Goal: Information Seeking & Learning: Check status

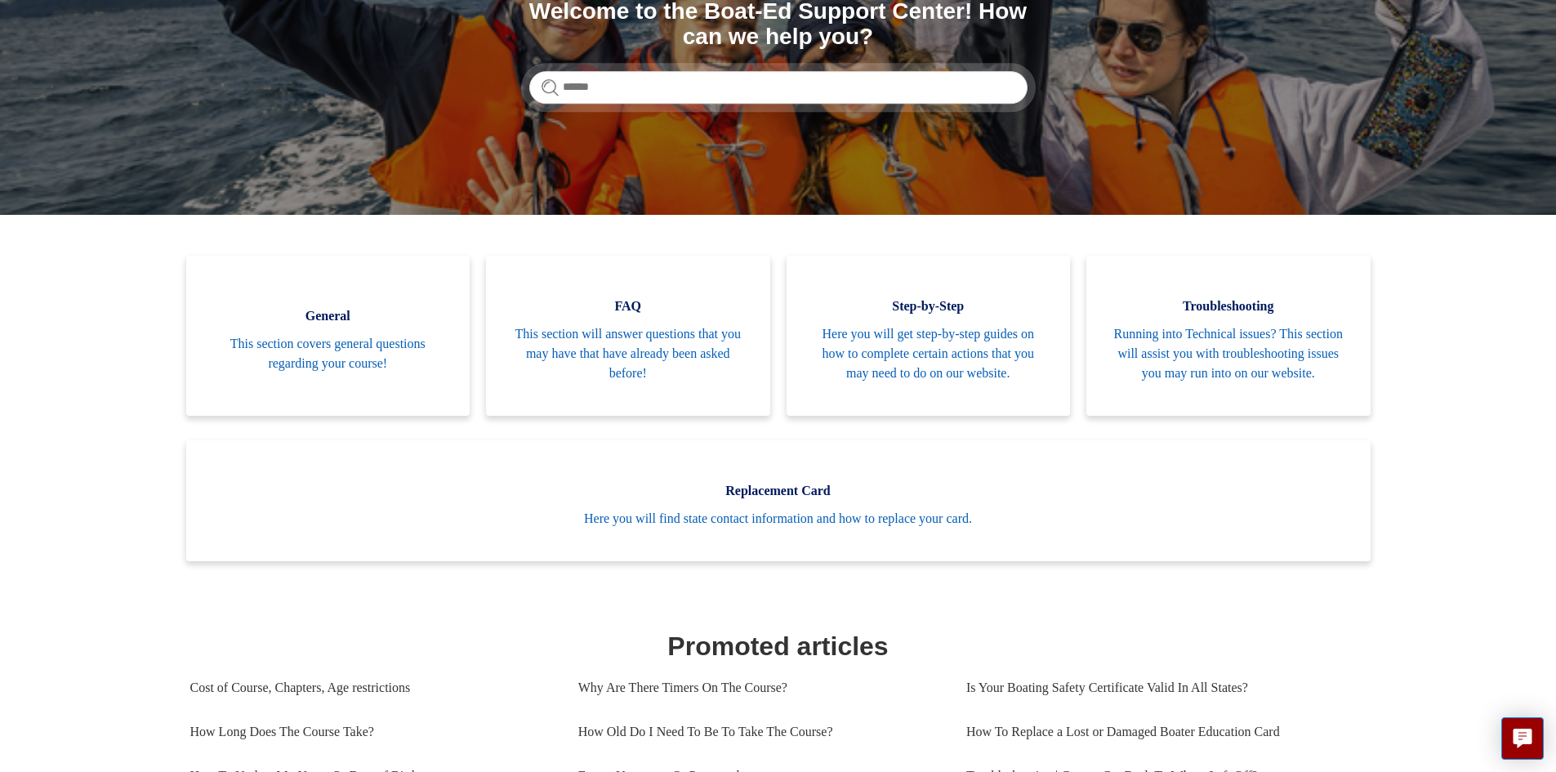
scroll to position [245, 0]
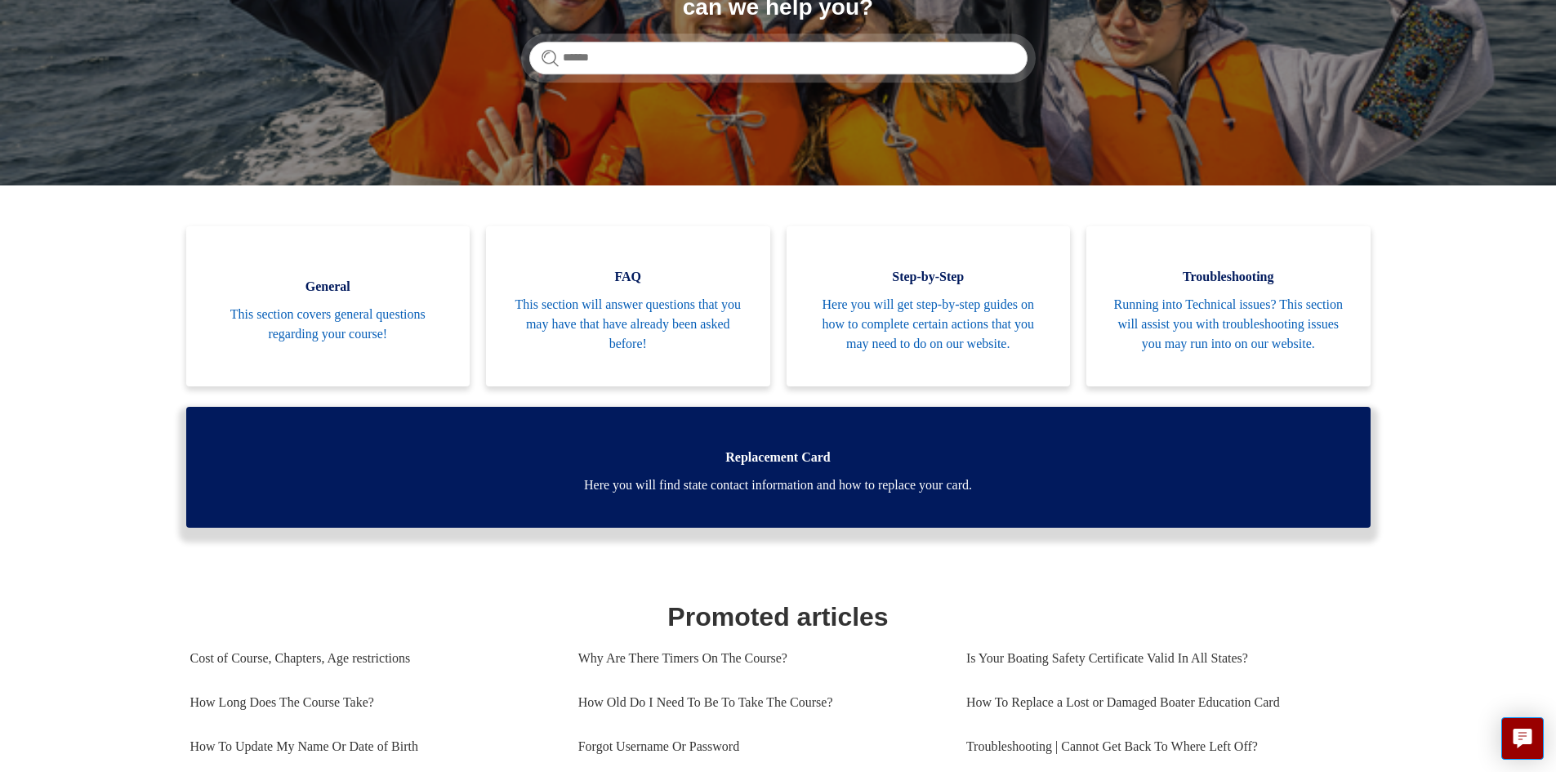
drag, startPoint x: 751, startPoint y: 498, endPoint x: 740, endPoint y: 495, distance: 11.1
click at [751, 495] on span "Here you will find state contact information and how to replace your card." at bounding box center [778, 485] width 1135 height 20
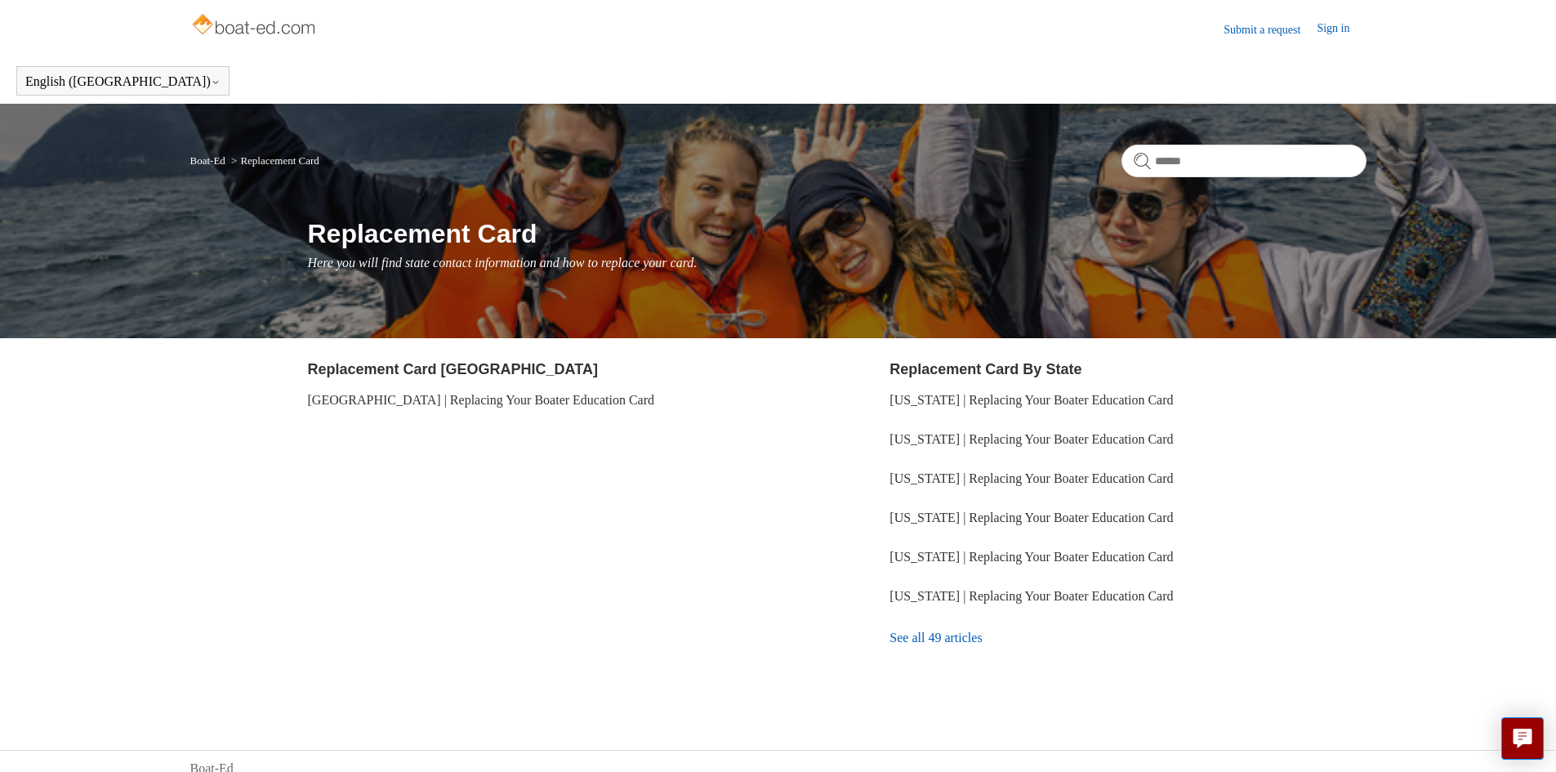
click at [930, 638] on link "See all 49 articles" at bounding box center [1128, 638] width 476 height 44
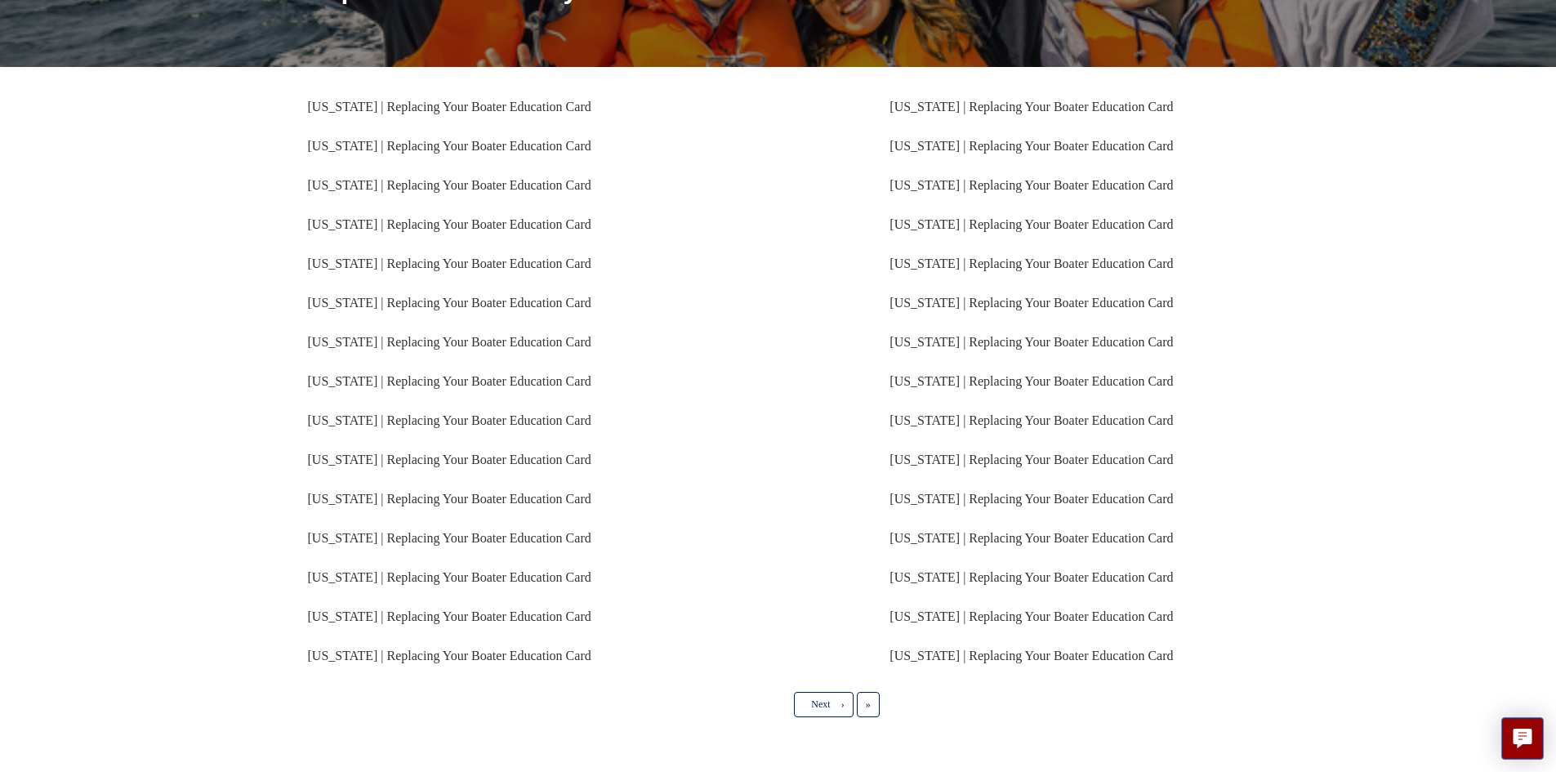
scroll to position [245, 0]
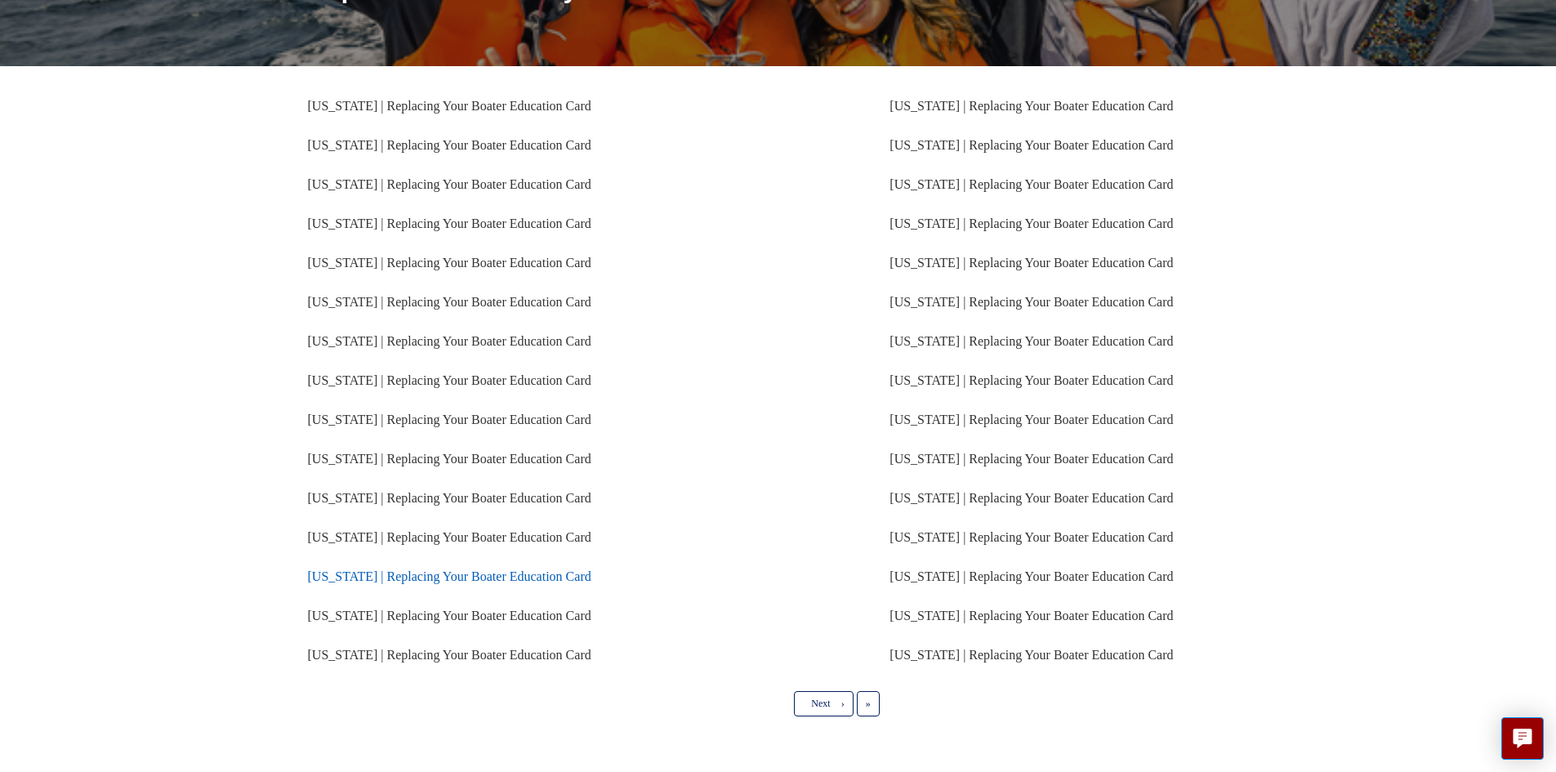
click at [421, 570] on link "[US_STATE] | Replacing Your Boater Education Card" at bounding box center [449, 576] width 283 height 14
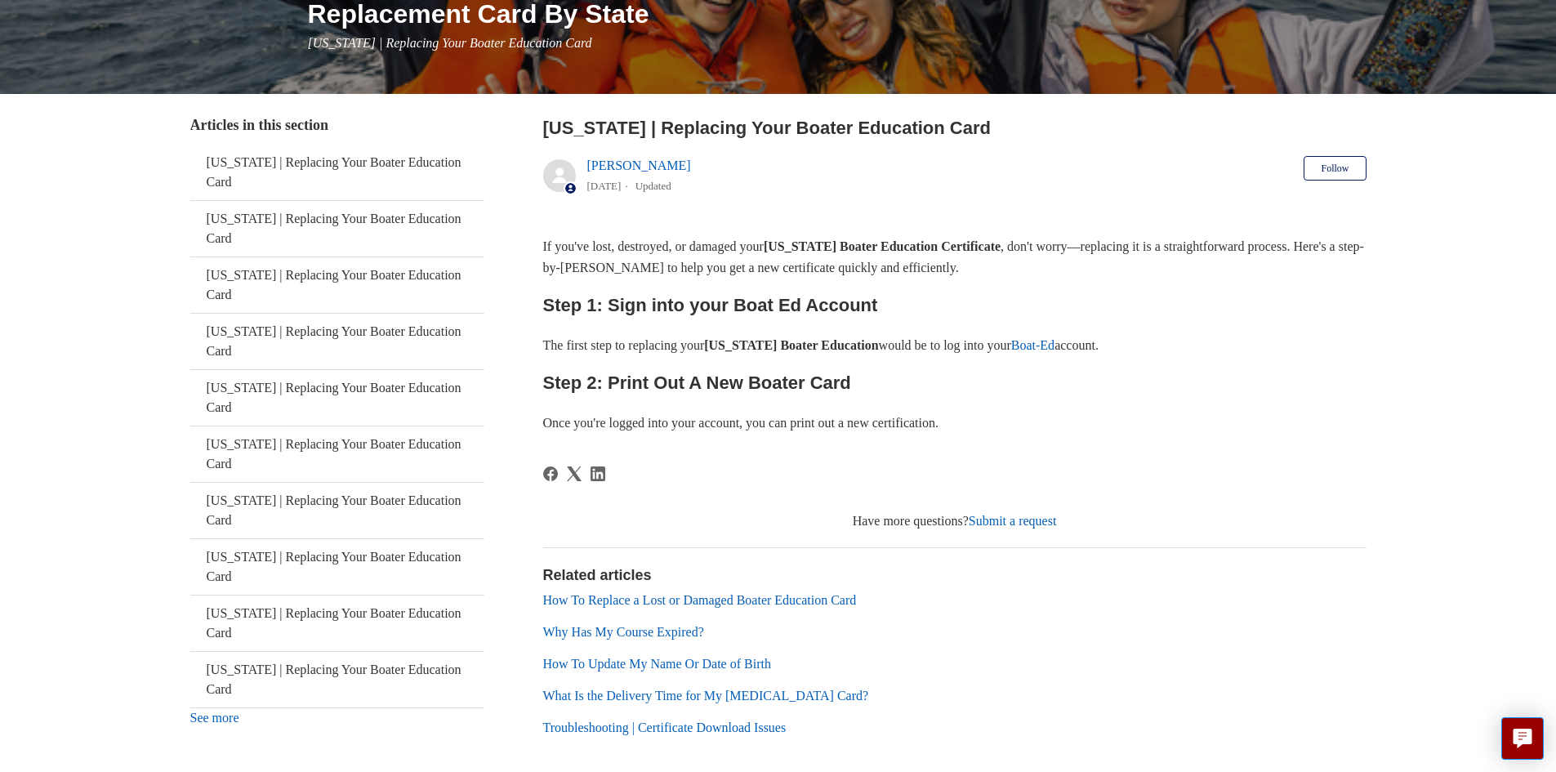
scroll to position [300, 0]
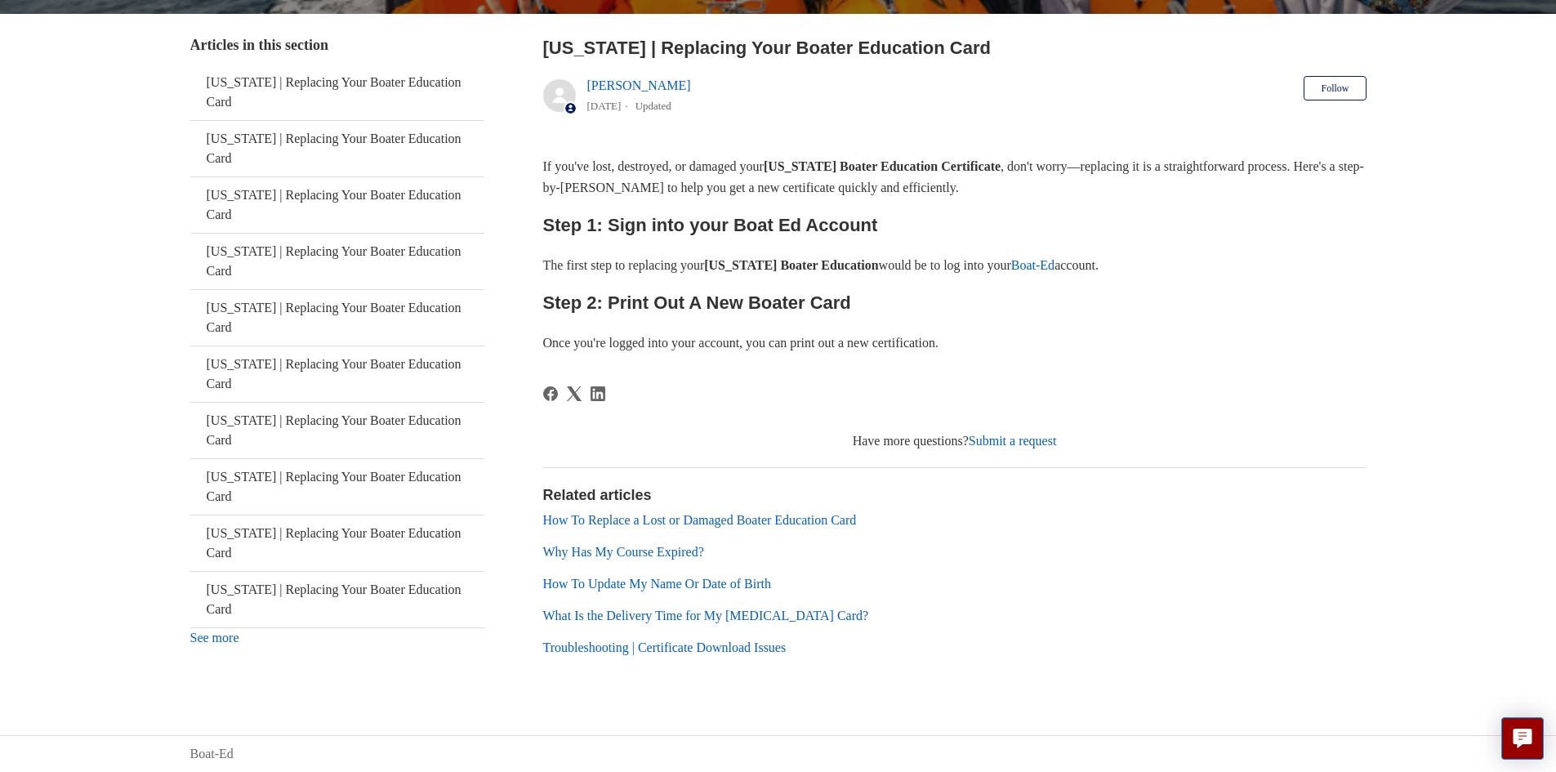
click at [665, 609] on link "What Is the Delivery Time for My [MEDICAL_DATA] Card?" at bounding box center [706, 616] width 326 height 14
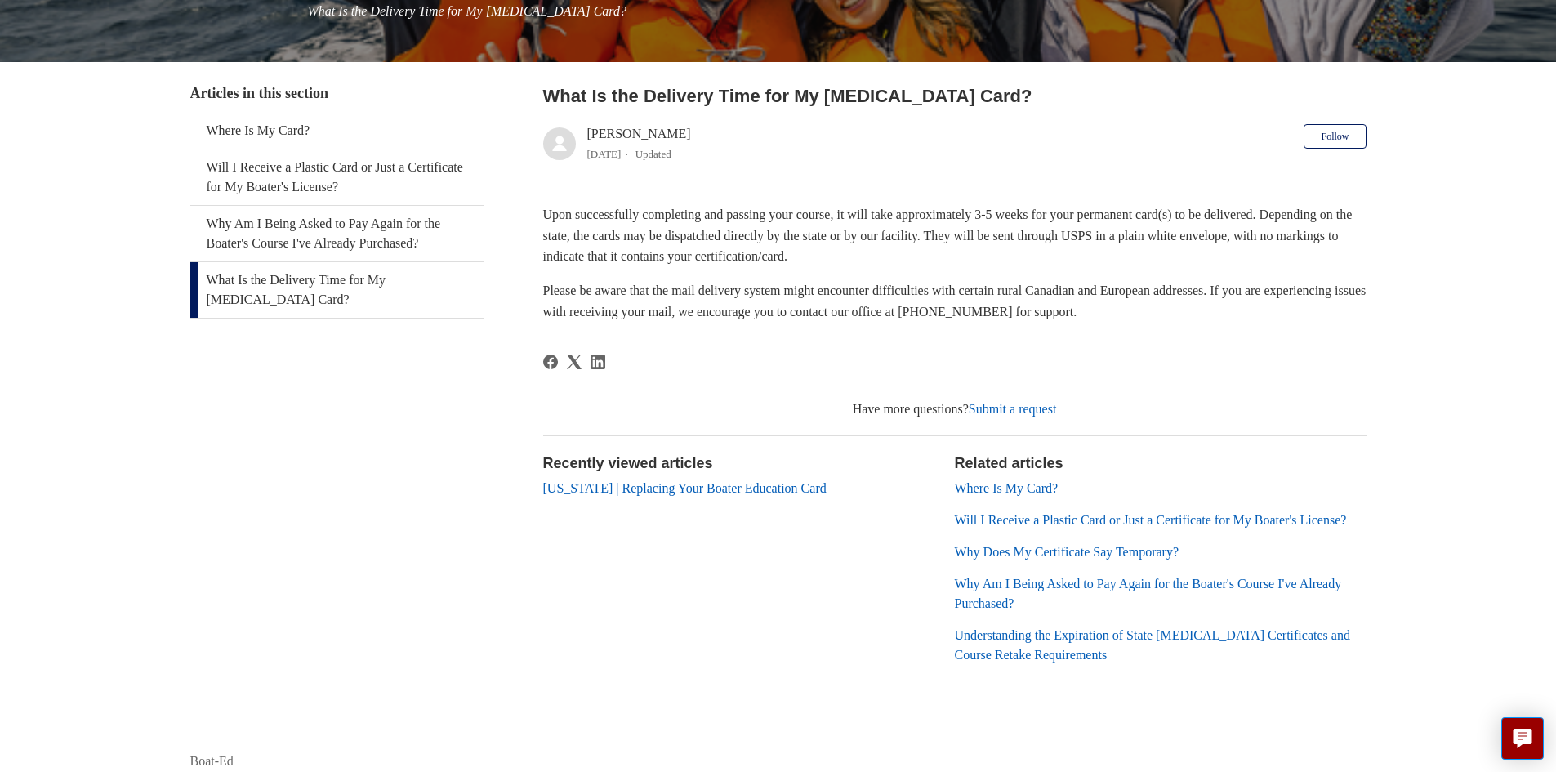
scroll to position [279, 0]
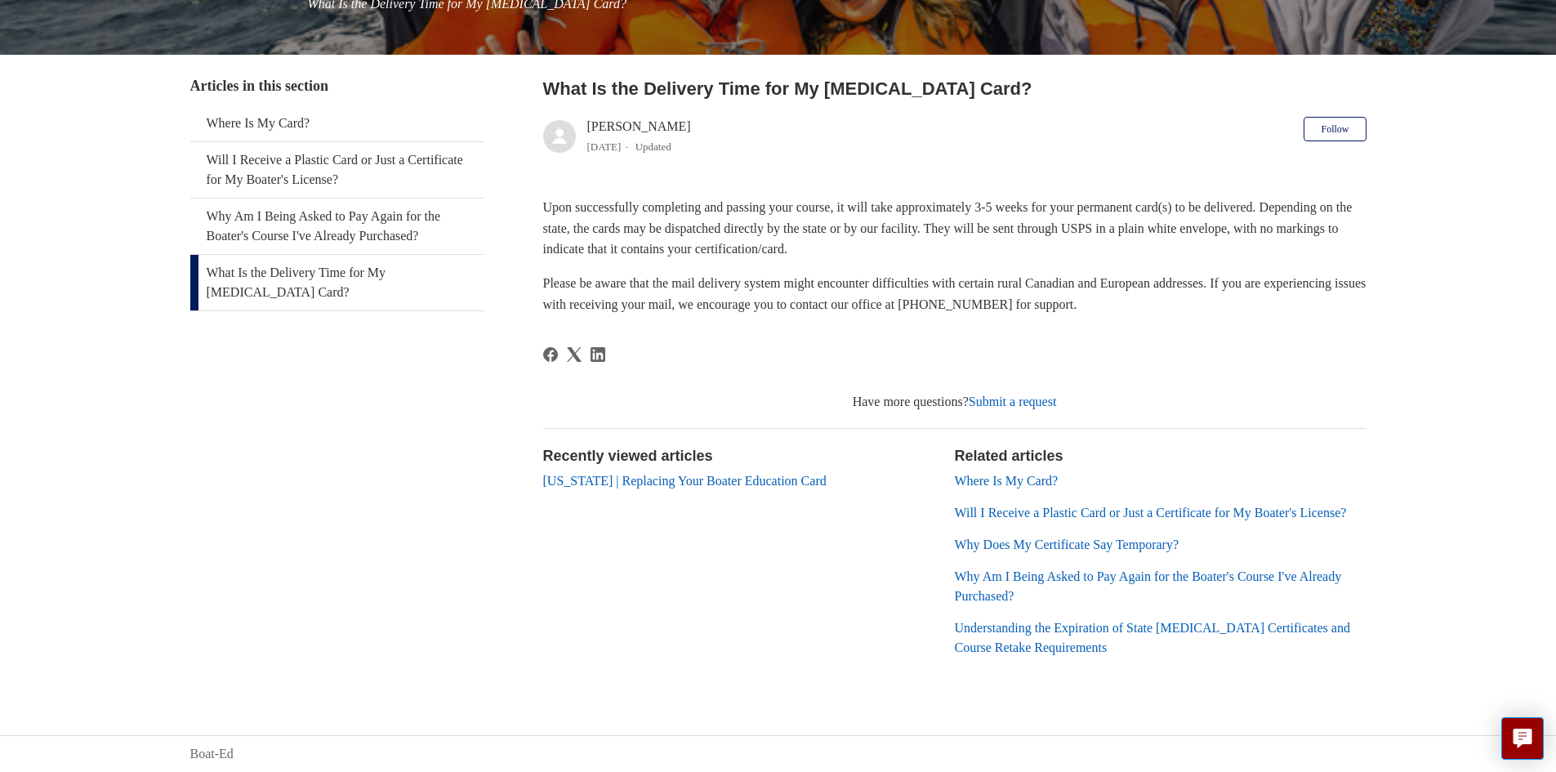
click at [1016, 474] on link "Where Is My Card?" at bounding box center [1007, 481] width 104 height 14
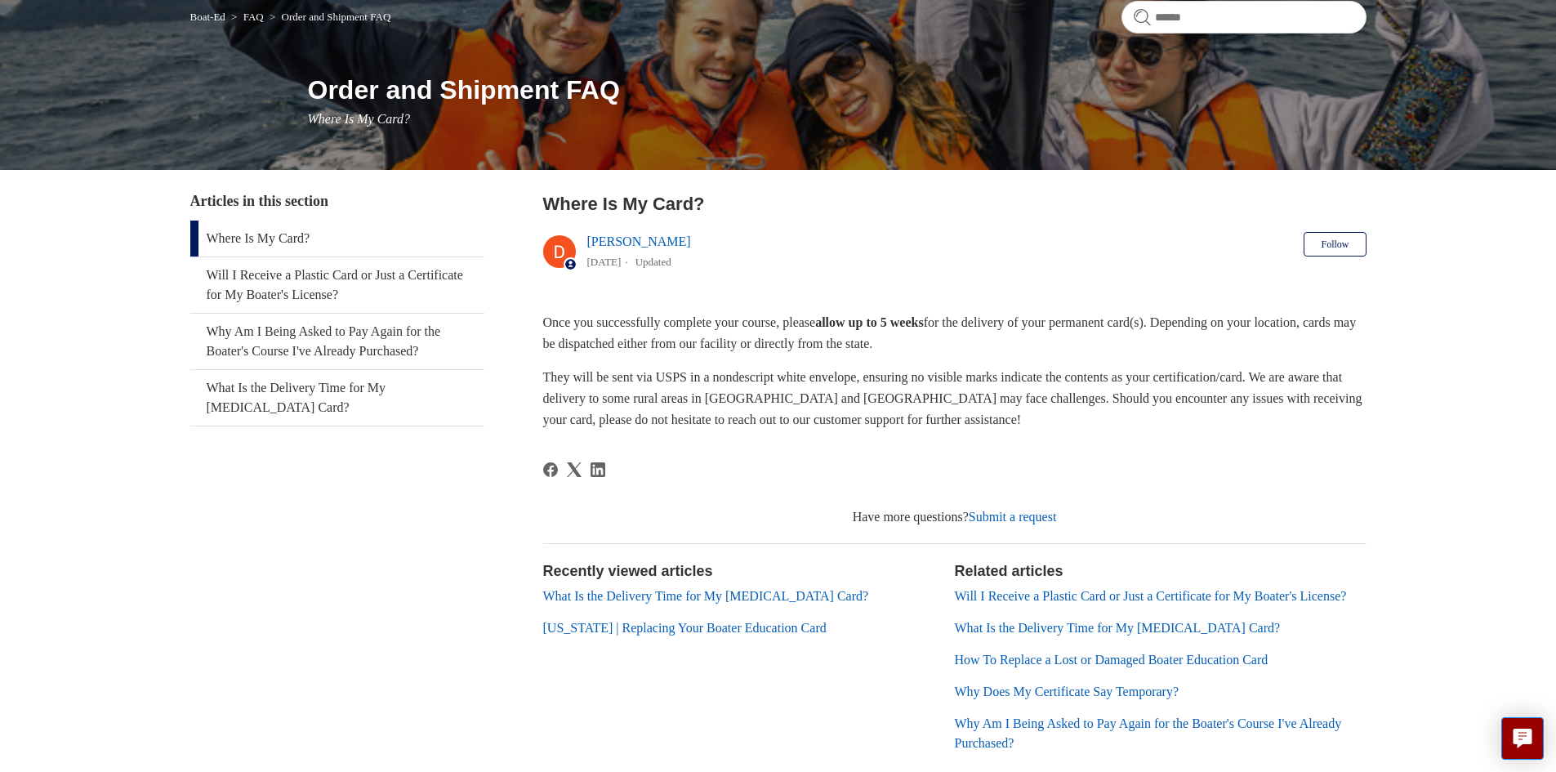
scroll to position [163, 0]
